Goal: Task Accomplishment & Management: Manage account settings

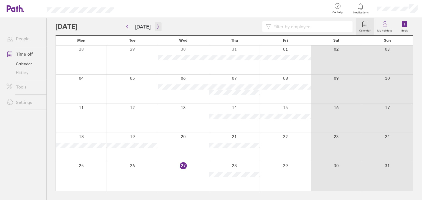
click at [158, 29] on button "button" at bounding box center [158, 26] width 7 height 9
click at [93, 65] on div at bounding box center [81, 60] width 51 height 29
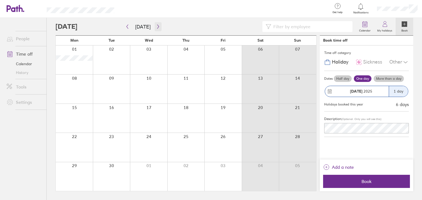
click at [155, 23] on button "button" at bounding box center [158, 26] width 7 height 9
click at [131, 30] on button "[DATE]" at bounding box center [143, 26] width 24 height 9
click at [127, 28] on icon "button" at bounding box center [127, 26] width 4 height 4
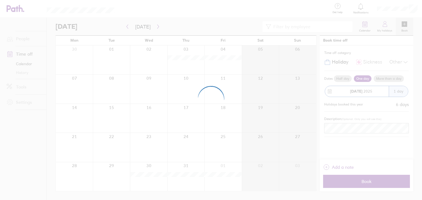
click at [156, 26] on div at bounding box center [211, 100] width 422 height 200
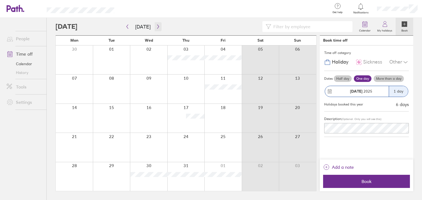
click at [156, 26] on icon "button" at bounding box center [158, 26] width 4 height 4
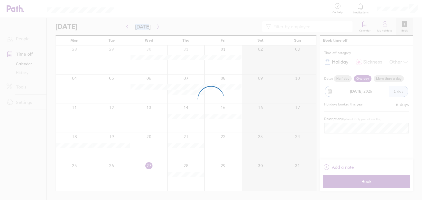
click at [156, 26] on div at bounding box center [211, 100] width 422 height 200
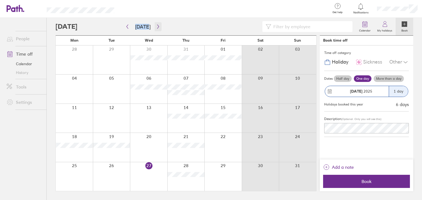
click at [156, 26] on icon "button" at bounding box center [158, 26] width 4 height 4
click at [69, 69] on div at bounding box center [74, 60] width 37 height 29
click at [386, 151] on div "Time off category Holiday Sickness Other Dates Half day One day More than a day…" at bounding box center [365, 103] width 93 height 114
click at [202, 28] on div at bounding box center [205, 26] width 300 height 11
click at [201, 29] on div at bounding box center [205, 26] width 300 height 11
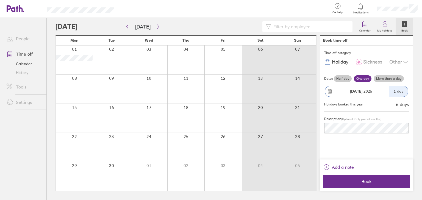
click at [27, 5] on header "Get help FAQs Contact us Notifications My profile Sign out" at bounding box center [211, 9] width 422 height 18
click at [133, 5] on div at bounding box center [224, 9] width 203 height 18
